Goal: Information Seeking & Learning: Learn about a topic

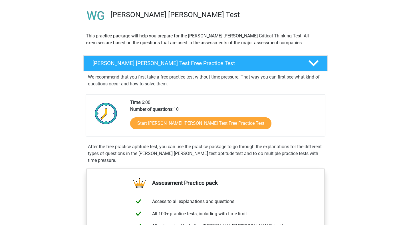
scroll to position [41, 0]
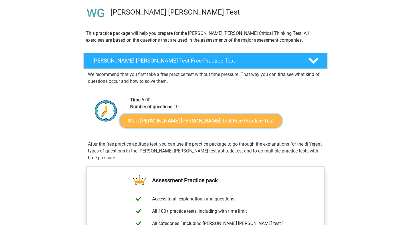
click at [161, 123] on link "Start [PERSON_NAME] [PERSON_NAME] Test Free Practice Test" at bounding box center [200, 121] width 162 height 14
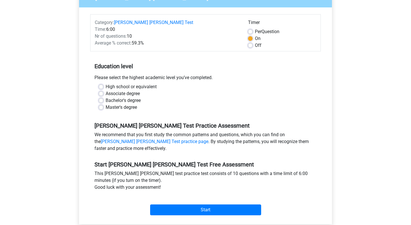
scroll to position [67, 0]
click at [106, 104] on label "Master's degree" at bounding box center [121, 107] width 31 height 7
click at [102, 104] on input "Master's degree" at bounding box center [101, 107] width 5 height 6
radio input "true"
click at [107, 97] on label "Bachelor's degree" at bounding box center [123, 100] width 35 height 7
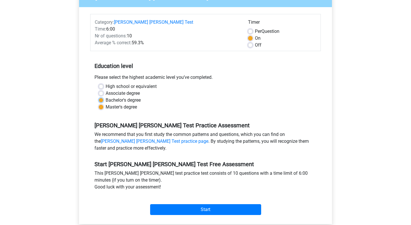
click at [103, 97] on input "Bachelor's degree" at bounding box center [101, 100] width 5 height 6
radio input "true"
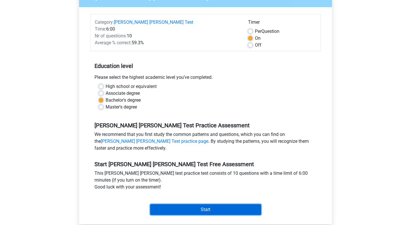
click at [193, 204] on input "Start" at bounding box center [205, 209] width 111 height 11
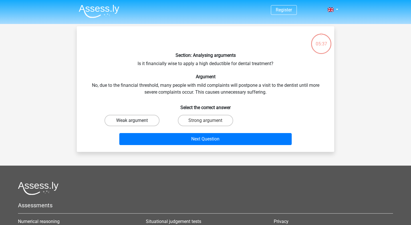
click at [133, 119] on label "Weak argument" at bounding box center [131, 120] width 55 height 11
click at [133, 120] on input "Weak argument" at bounding box center [134, 122] width 4 height 4
radio input "true"
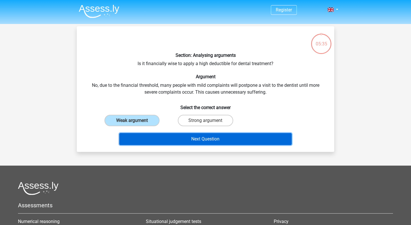
click at [198, 139] on button "Next Question" at bounding box center [205, 139] width 173 height 12
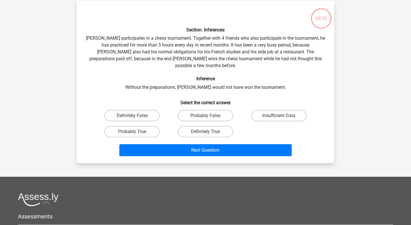
scroll to position [26, 0]
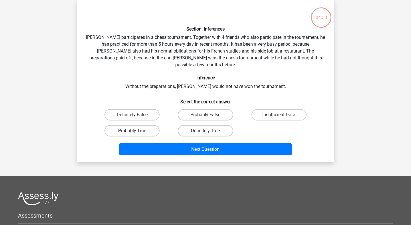
click at [272, 109] on label "Insufficient Data" at bounding box center [278, 114] width 55 height 11
click at [279, 115] on input "Insufficient Data" at bounding box center [281, 117] width 4 height 4
radio input "true"
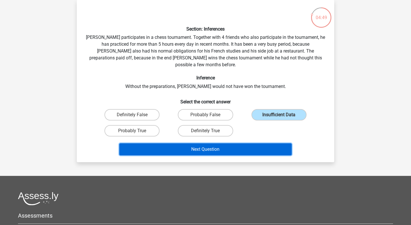
click at [215, 143] on button "Next Question" at bounding box center [205, 149] width 173 height 12
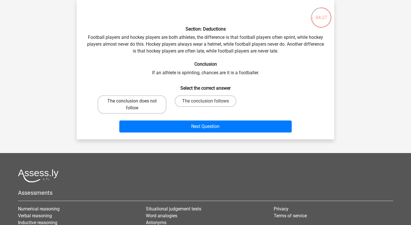
click at [135, 107] on label "The conclusion does not follow" at bounding box center [132, 104] width 69 height 18
click at [135, 105] on input "The conclusion does not follow" at bounding box center [134, 103] width 4 height 4
radio input "true"
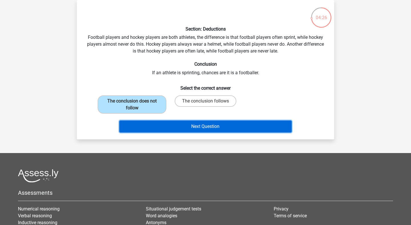
click at [214, 130] on button "Next Question" at bounding box center [205, 126] width 173 height 12
